Goal: Task Accomplishment & Management: Manage account settings

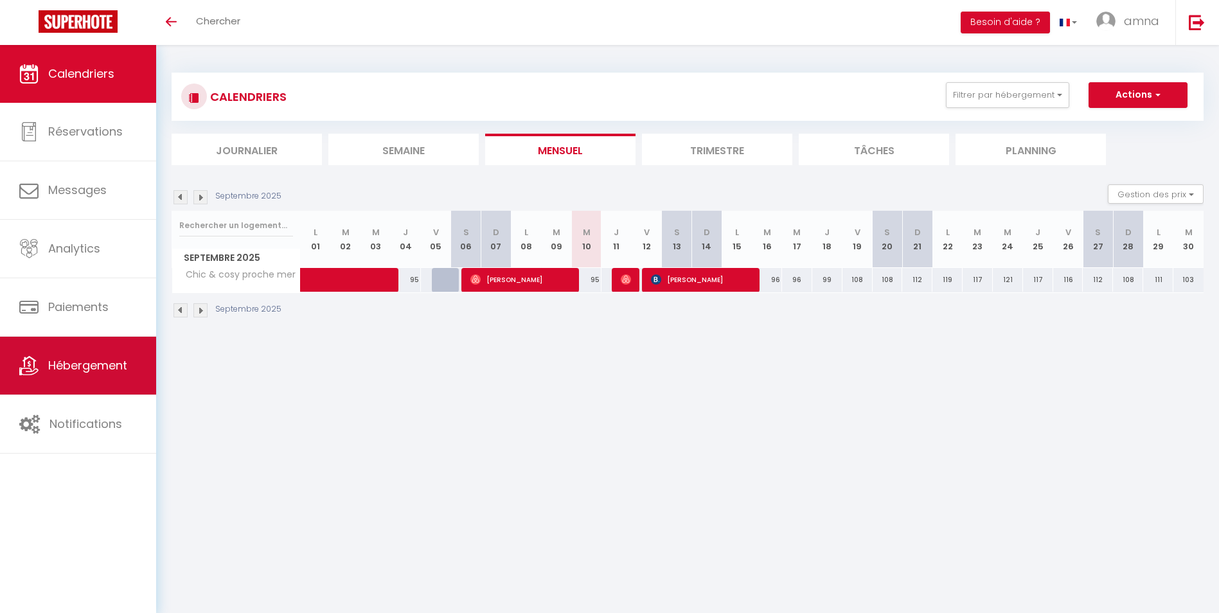
click at [94, 361] on span "Hébergement" at bounding box center [87, 365] width 79 height 16
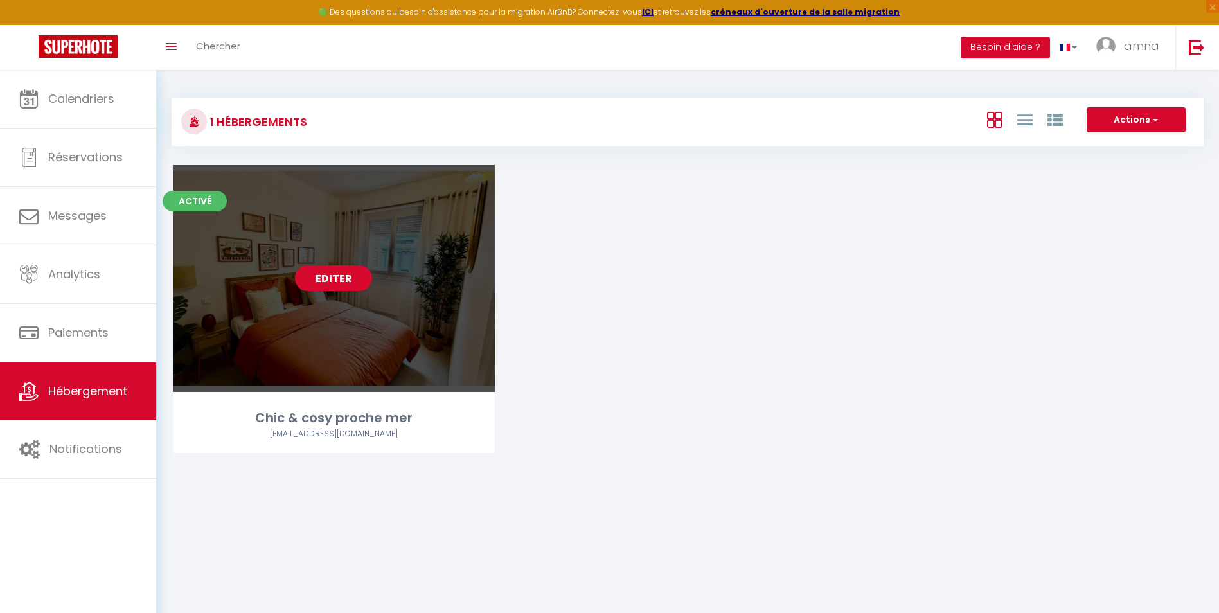
click at [442, 287] on div "Editer" at bounding box center [334, 278] width 322 height 227
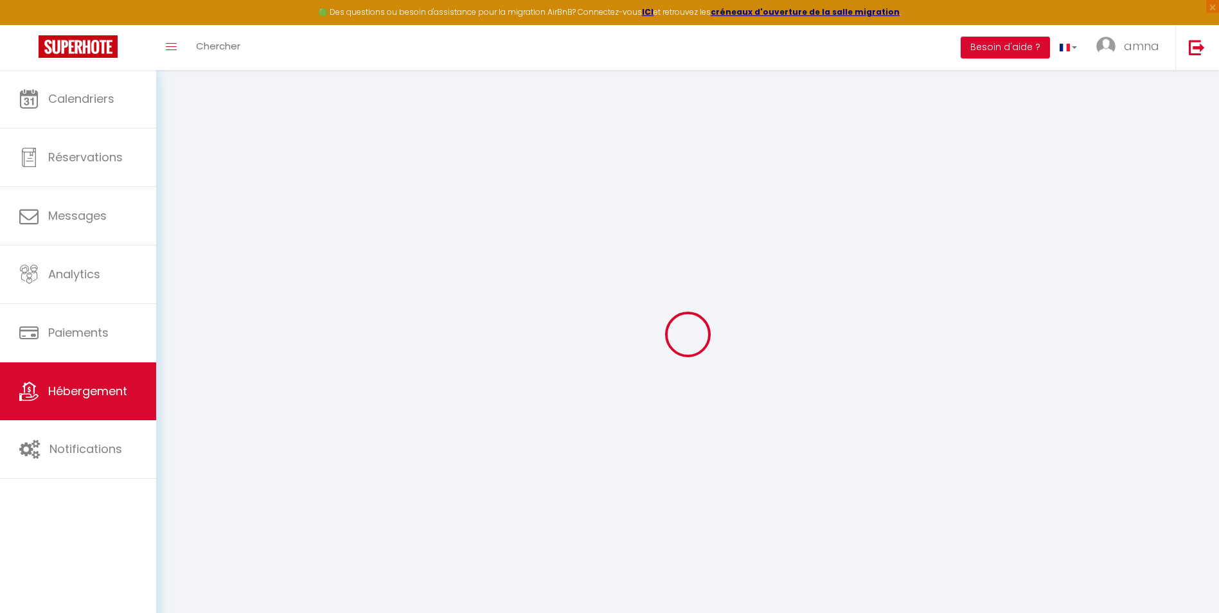
select select "8194-1413945560140250327"
select select "+ 14 %"
select select "+ 21 %"
select select
checkbox input "false"
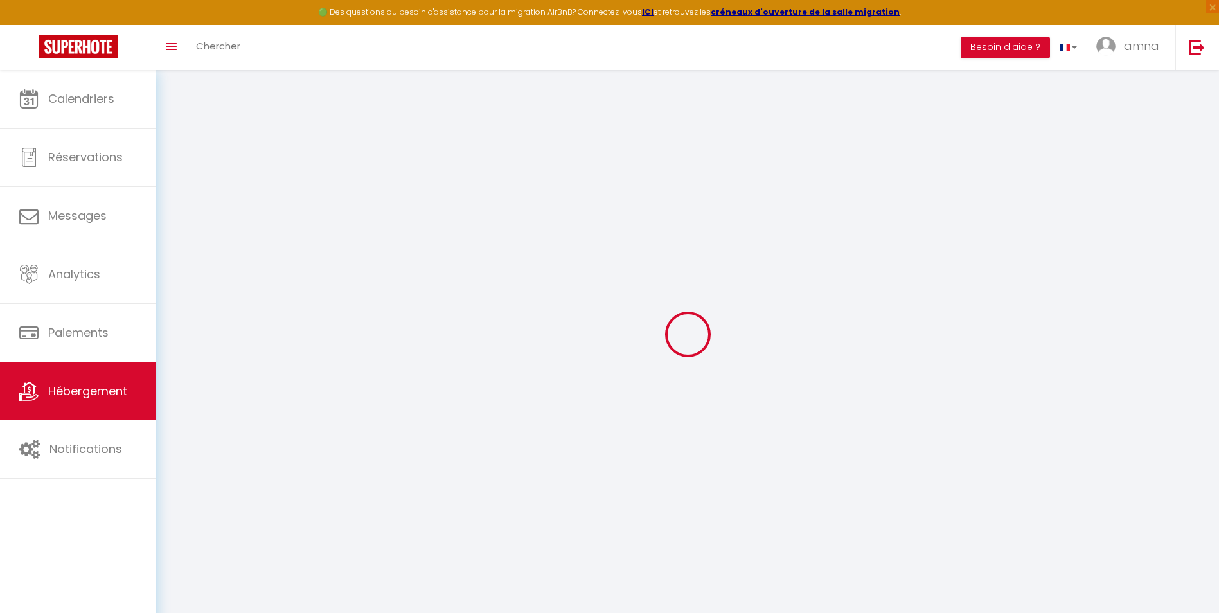
checkbox input "false"
checkbox input "true"
checkbox input "false"
select select "365"
select select "EUR"
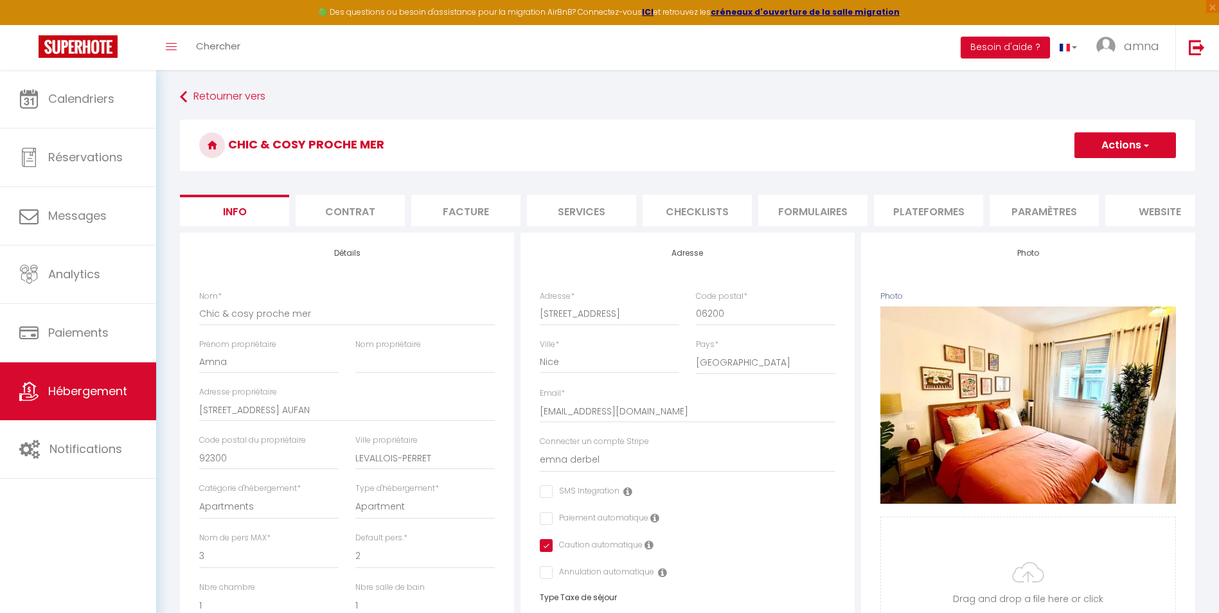
click at [943, 213] on li "Plateformes" at bounding box center [928, 210] width 109 height 31
select select
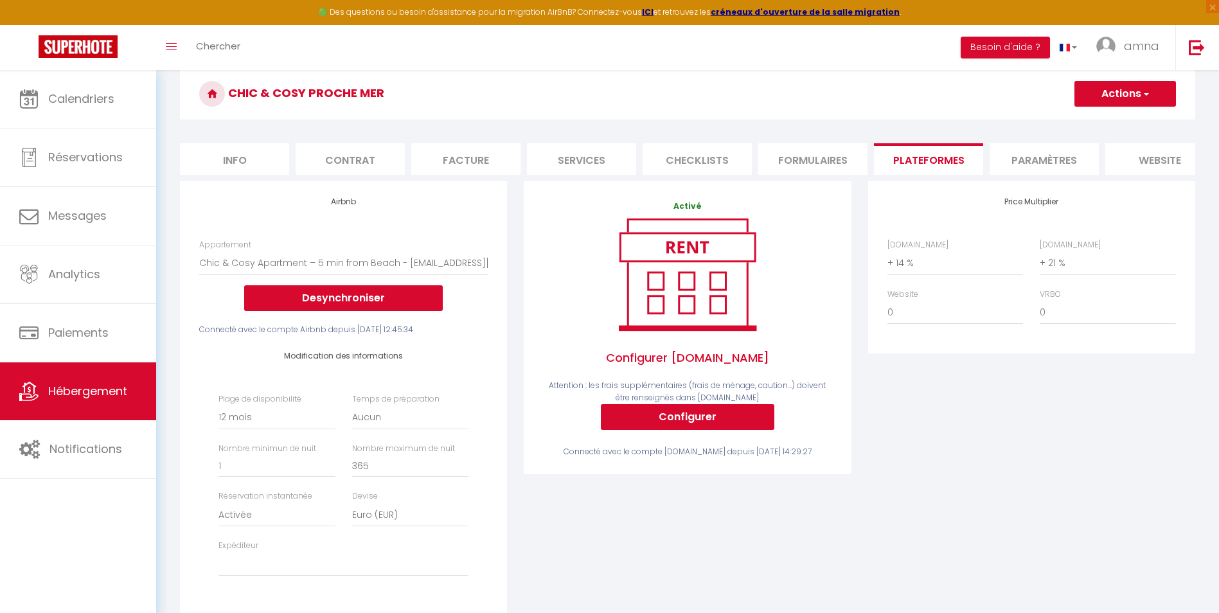
scroll to position [64, 0]
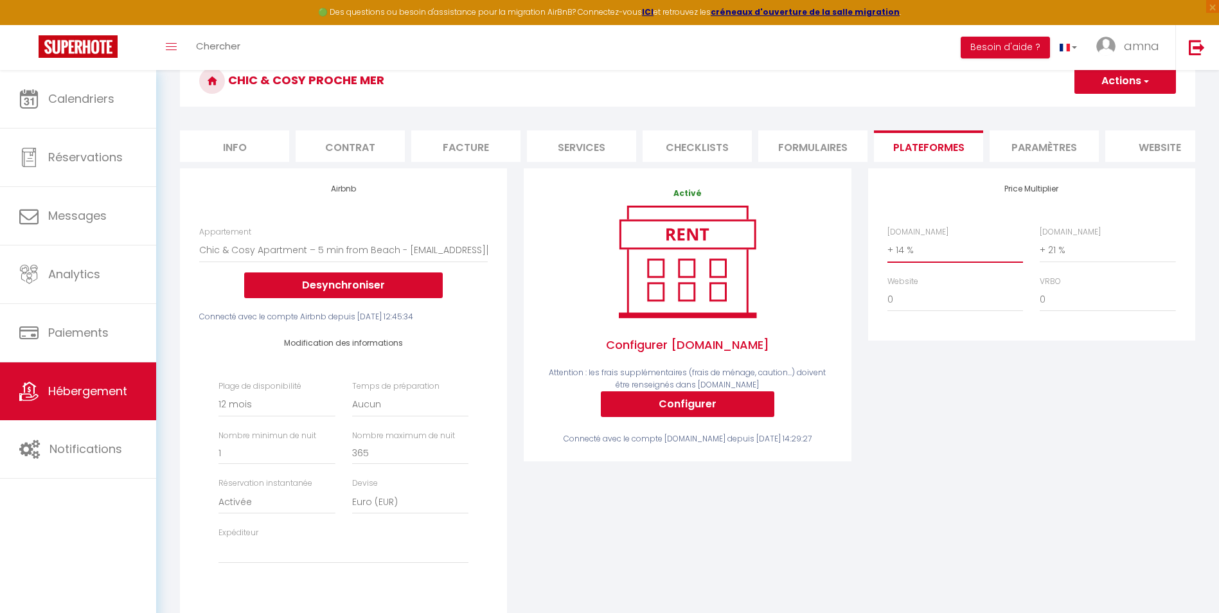
click at [939, 262] on select "0 + 1 % + 2 % + 3 % + 4 % + 5 % + 6 % + 7 % + 8 % + 9 %" at bounding box center [955, 250] width 136 height 24
select select "+ 11 %"
click at [887, 247] on select "0 + 1 % + 2 % + 3 % + 4 % + 5 % + 6 % + 7 % + 8 % + 9 %" at bounding box center [955, 250] width 136 height 24
select select
click at [1132, 92] on button "Actions" at bounding box center [1124, 81] width 101 height 26
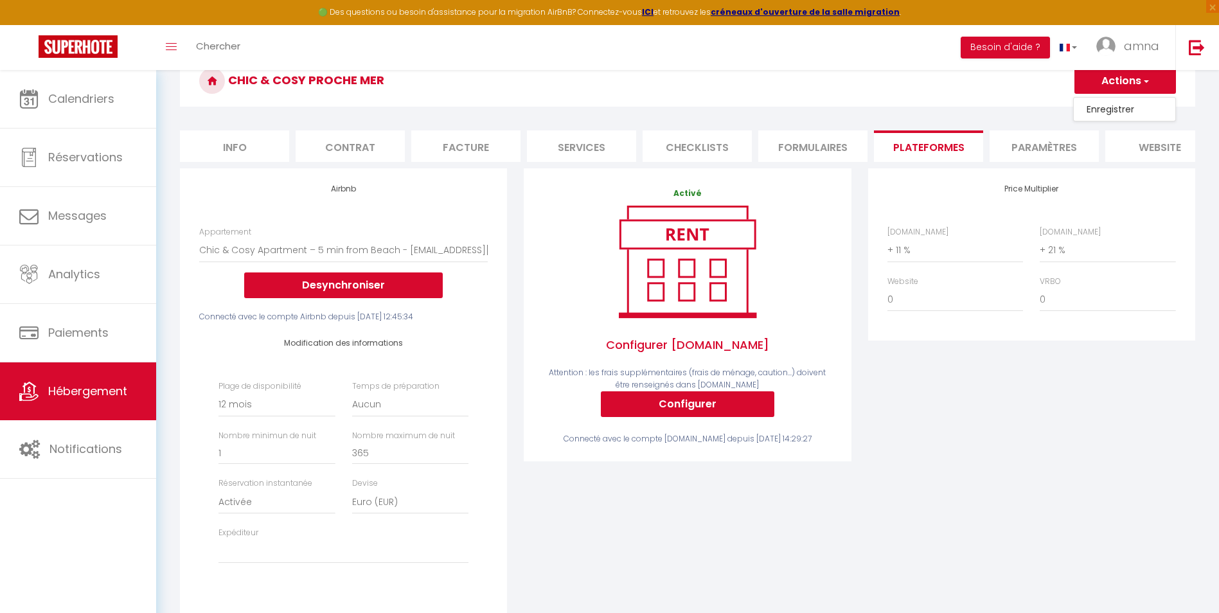
click at [1132, 107] on link "Enregistrer" at bounding box center [1123, 109] width 101 height 17
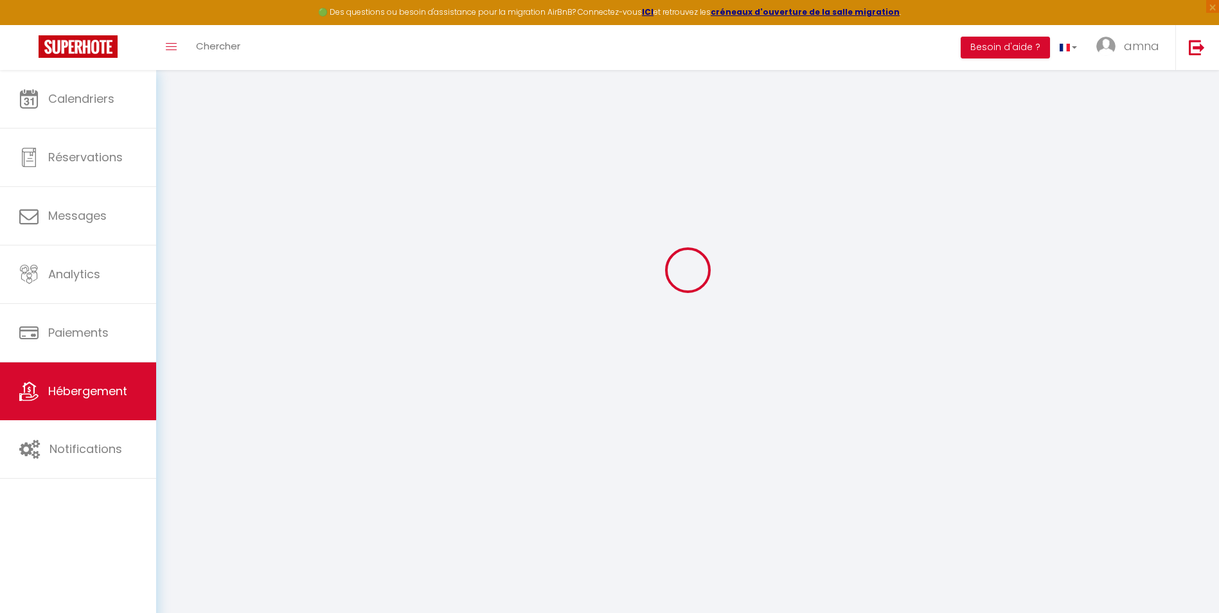
select select "365"
select select "EUR"
select select
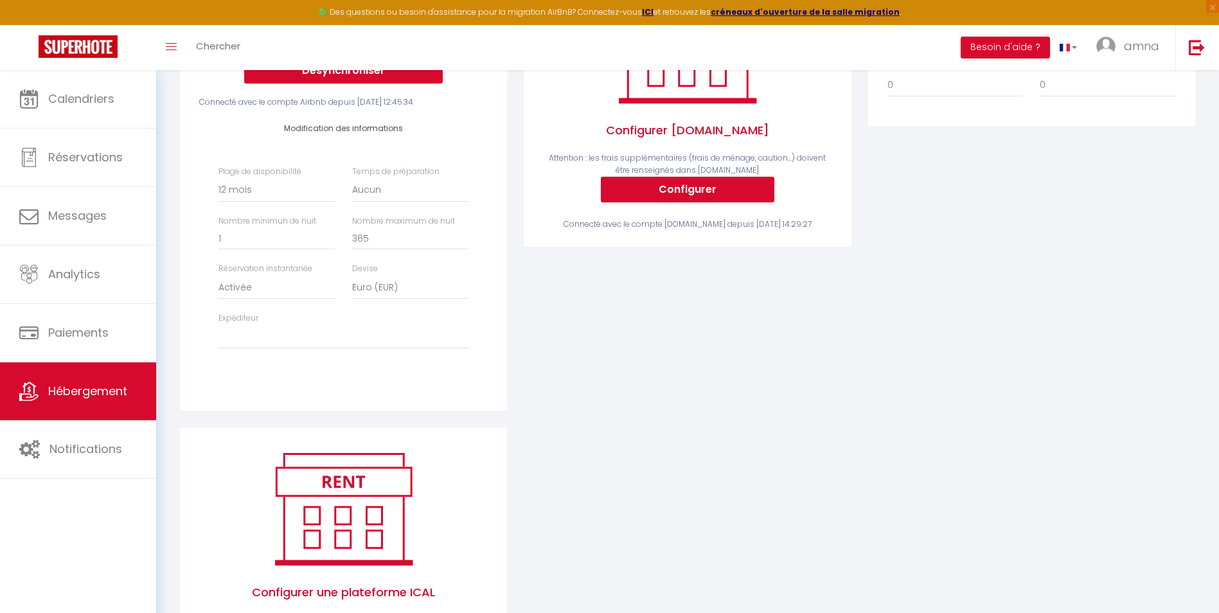
scroll to position [107, 0]
